Goal: Task Accomplishment & Management: Use online tool/utility

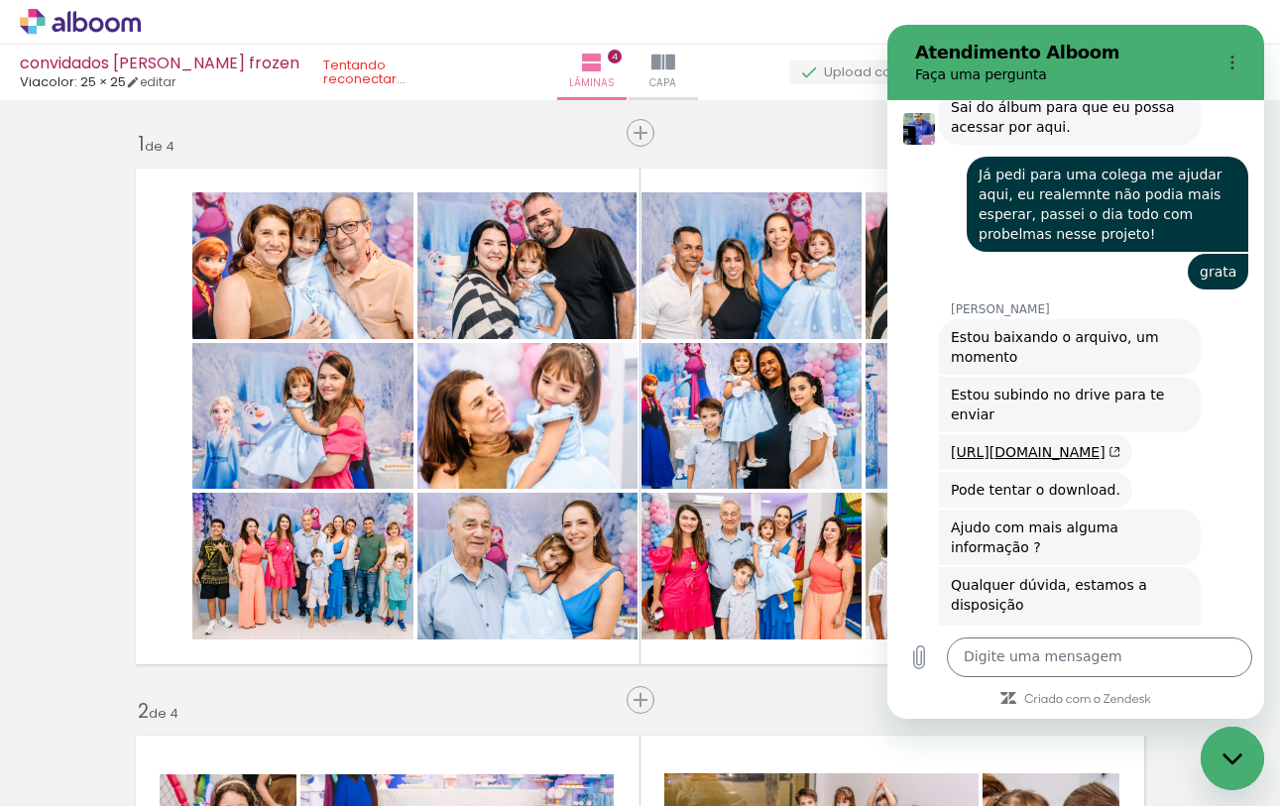
scroll to position [0, 15794]
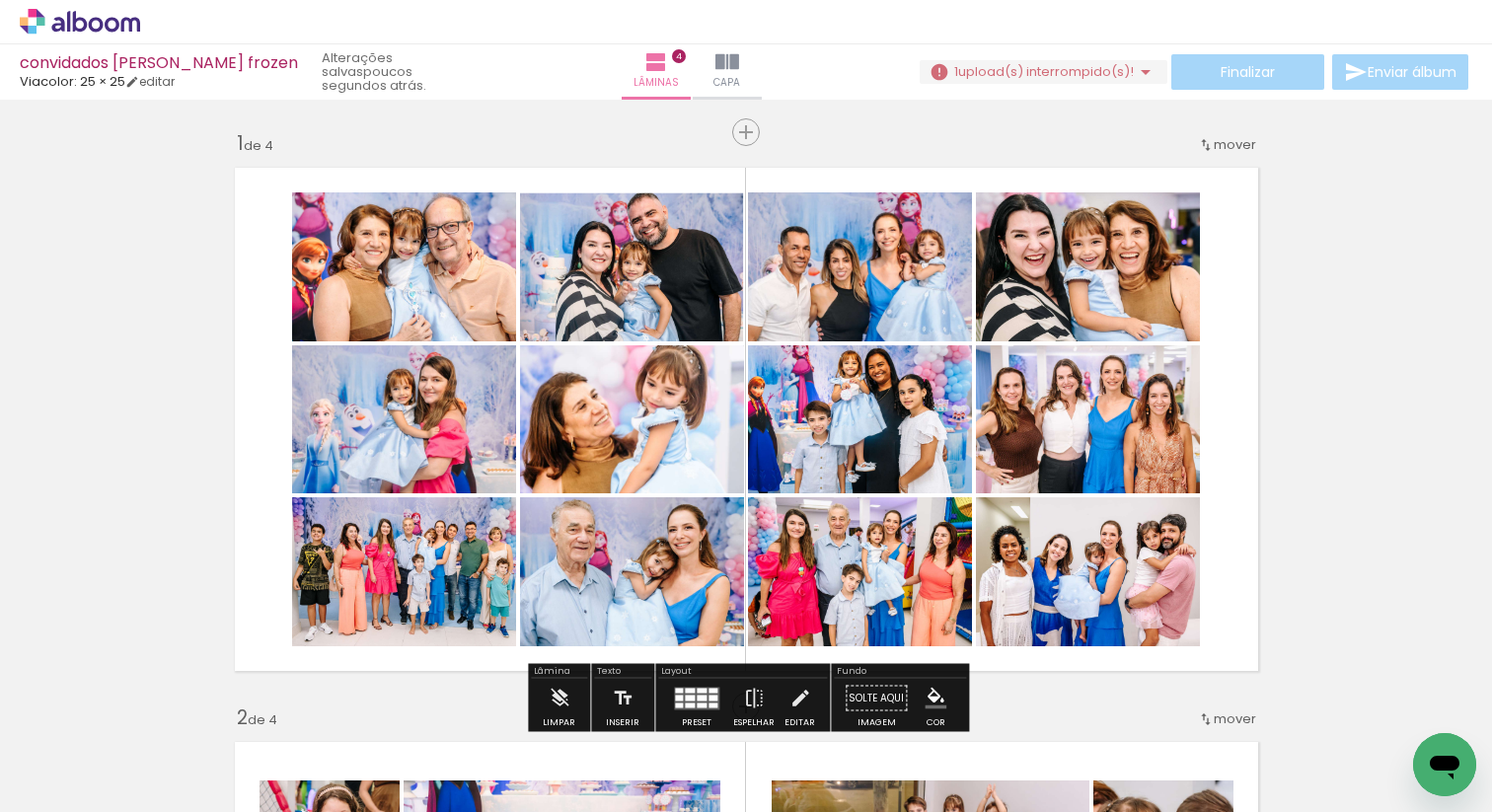
click at [1143, 71] on iron-icon at bounding box center [1146, 72] width 24 height 24
click at [0, 0] on slot "Buscar arquivos interrompidos" at bounding box center [0, 0] width 0 height 0
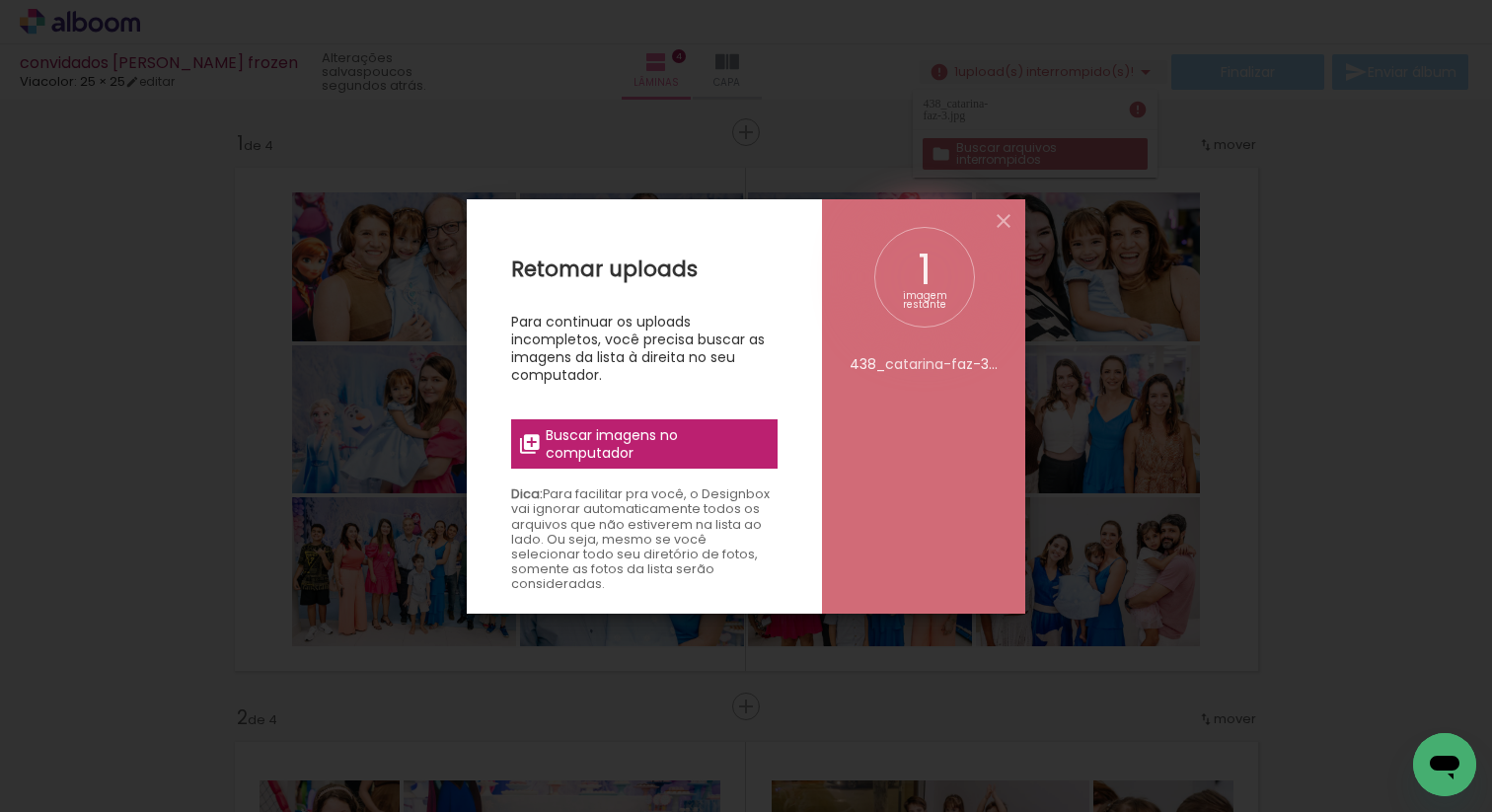
click at [704, 429] on span "Buscar imagens no computador" at bounding box center [655, 444] width 220 height 36
click at [0, 0] on input "file" at bounding box center [0, 0] width 0 height 0
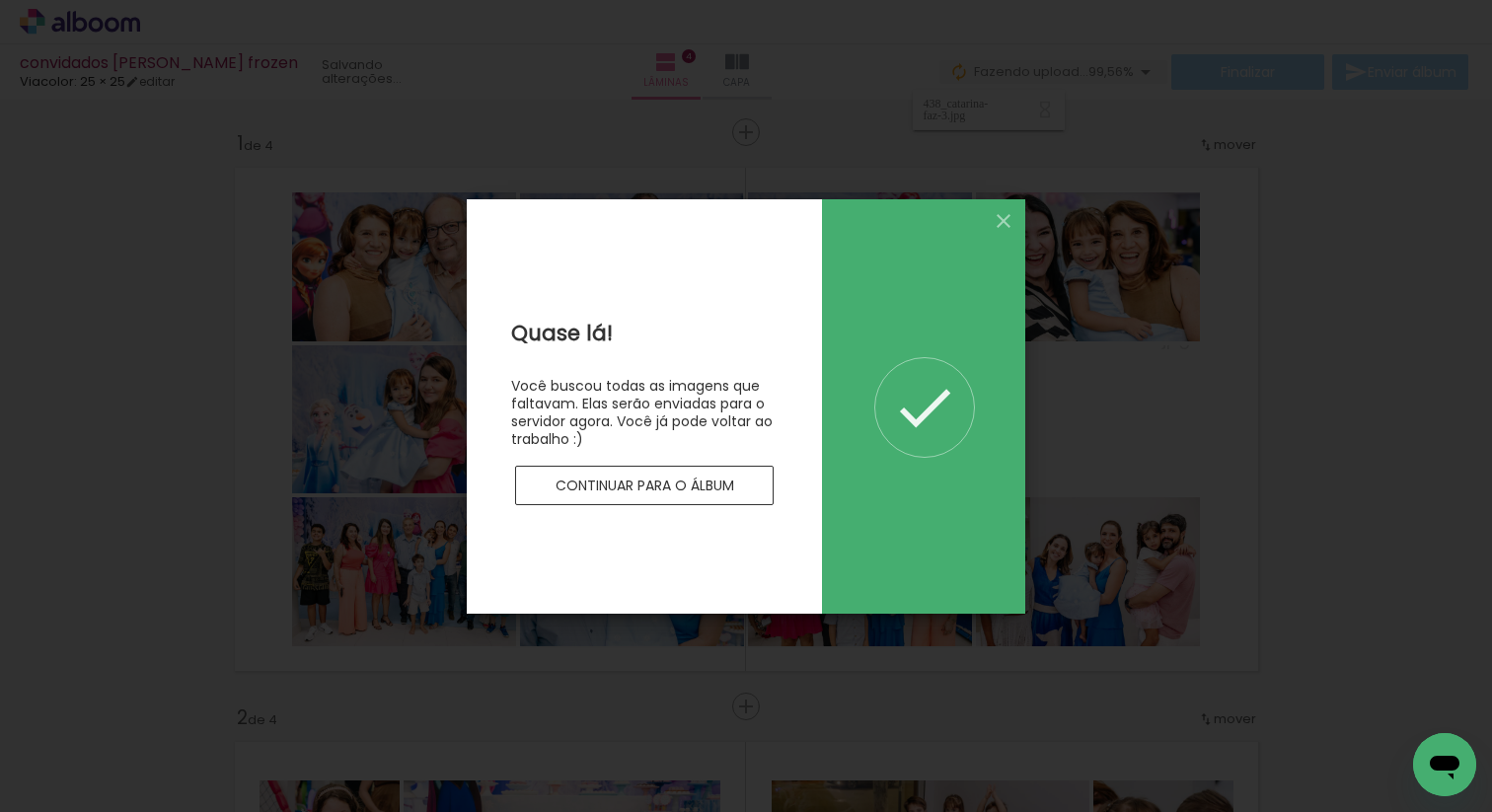
click at [0, 0] on slot "Continuar para o álbum" at bounding box center [0, 0] width 0 height 0
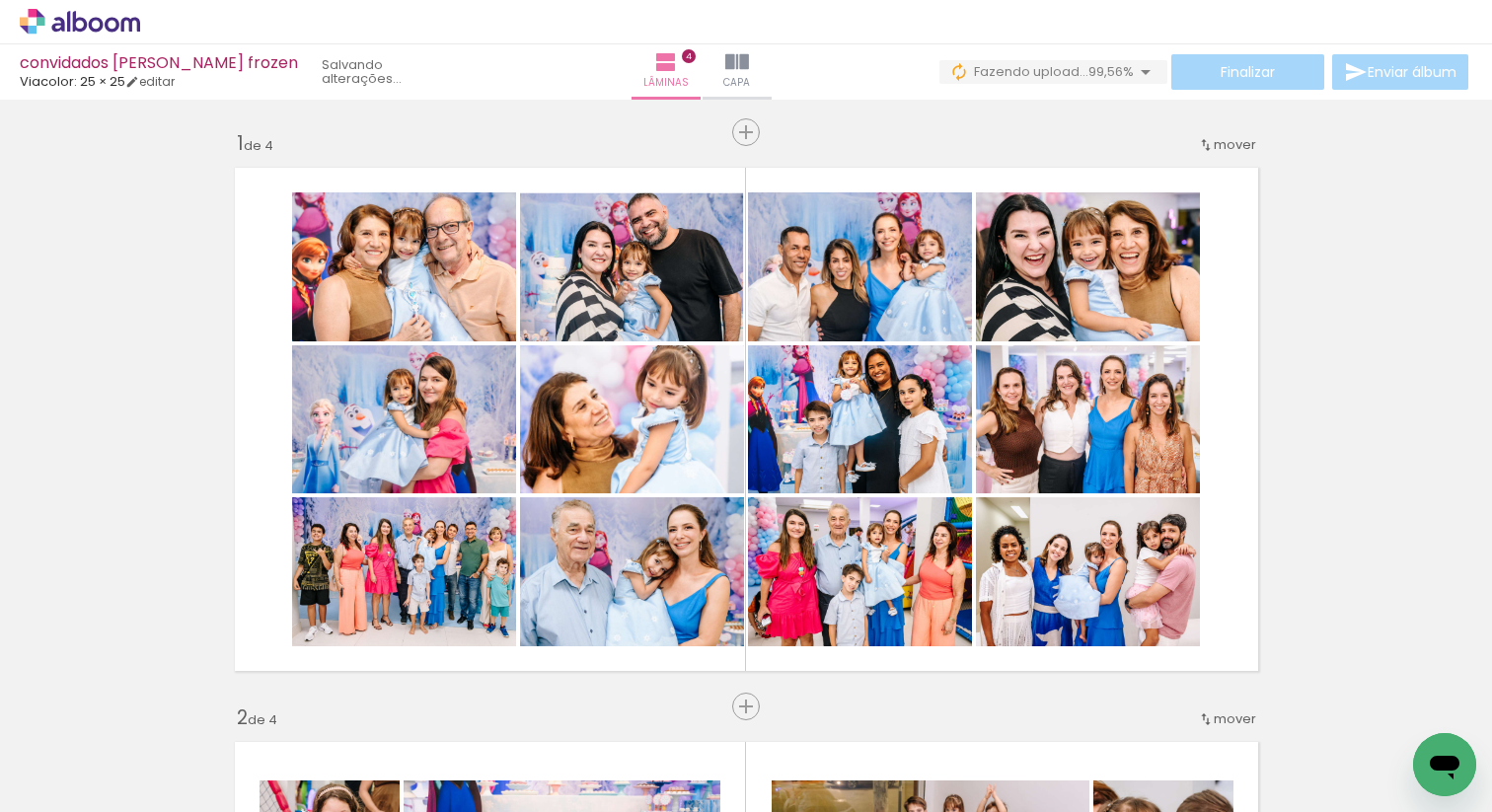
scroll to position [0, 23878]
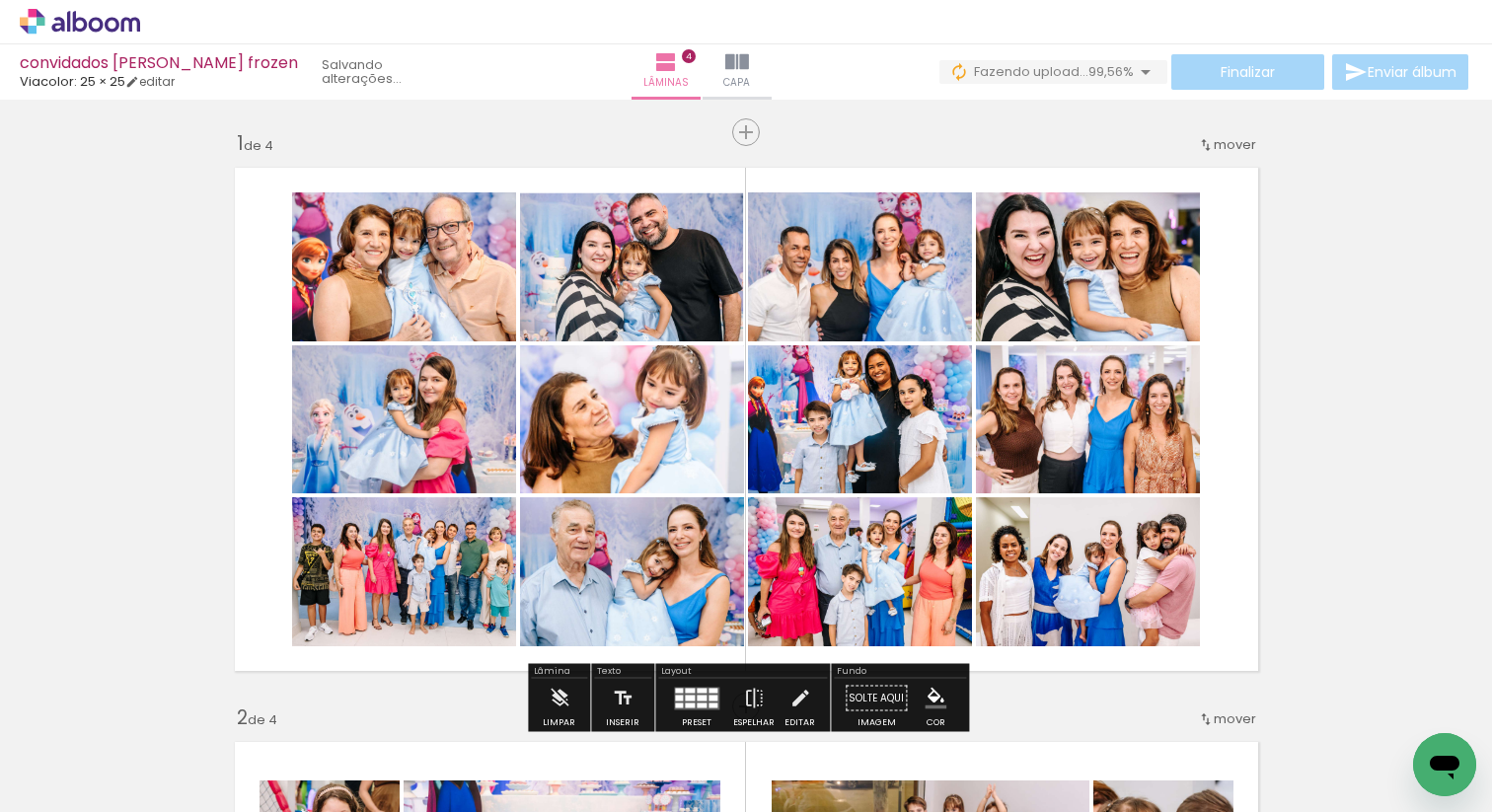
click at [1265, 341] on quentale-layouter at bounding box center [746, 420] width 1045 height 525
click at [1172, 76] on div "Finalizar Enviar álbum" at bounding box center [1205, 73] width 533 height 36
click at [90, 788] on span "Adicionar Fotos" at bounding box center [70, 785] width 59 height 22
click at [0, 0] on input "file" at bounding box center [0, 0] width 0 height 0
